Goal: Navigation & Orientation: Find specific page/section

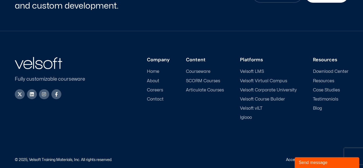
scroll to position [857, 0]
click at [153, 88] on span "Careers" at bounding box center [155, 90] width 16 height 5
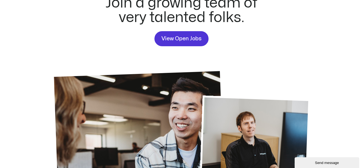
scroll to position [35, 0]
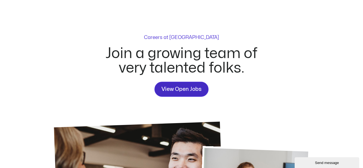
click at [177, 88] on span "View Open Jobs" at bounding box center [181, 89] width 40 height 9
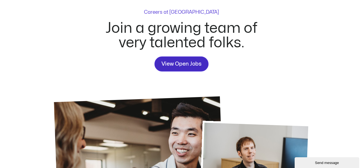
click at [194, 65] on span "View Open Jobs" at bounding box center [181, 64] width 40 height 9
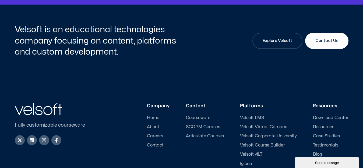
scroll to position [753, 0]
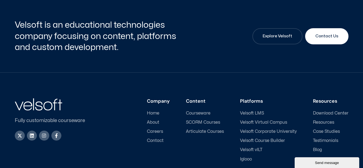
click at [161, 131] on span "Careers" at bounding box center [155, 131] width 16 height 5
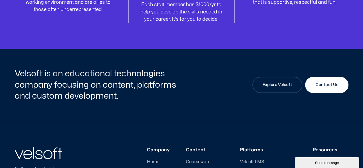
scroll to position [706, 0]
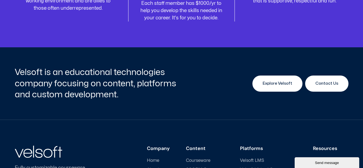
click at [277, 84] on span "Explore Velsoft" at bounding box center [277, 83] width 30 height 6
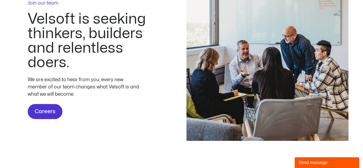
scroll to position [1613, 0]
click at [46, 116] on span "Careers" at bounding box center [45, 111] width 21 height 9
